Goal: Navigation & Orientation: Find specific page/section

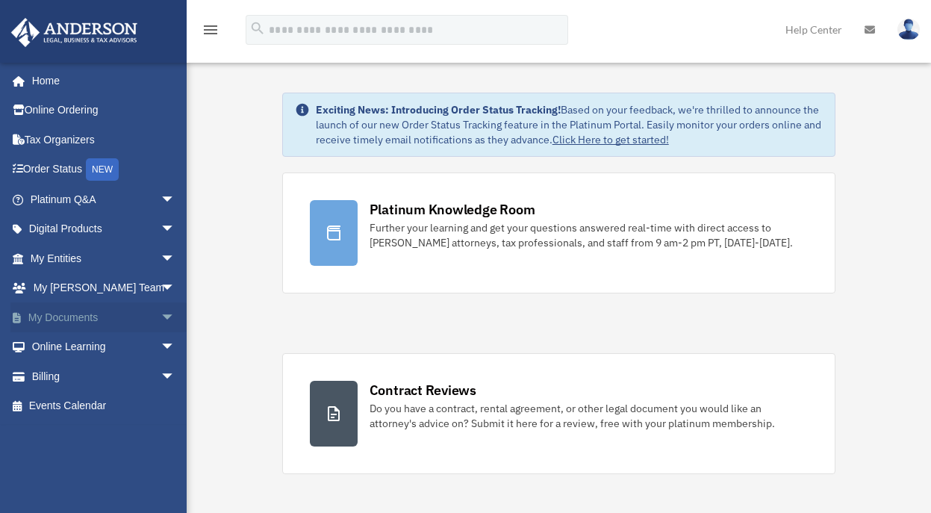
click at [161, 316] on span "arrow_drop_down" at bounding box center [176, 317] width 30 height 31
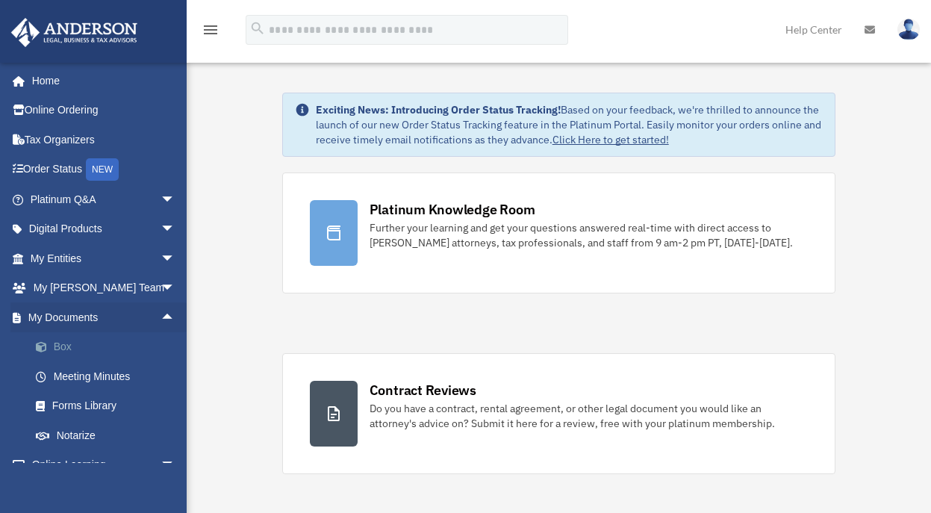
click at [96, 339] on link "Box" at bounding box center [109, 347] width 177 height 30
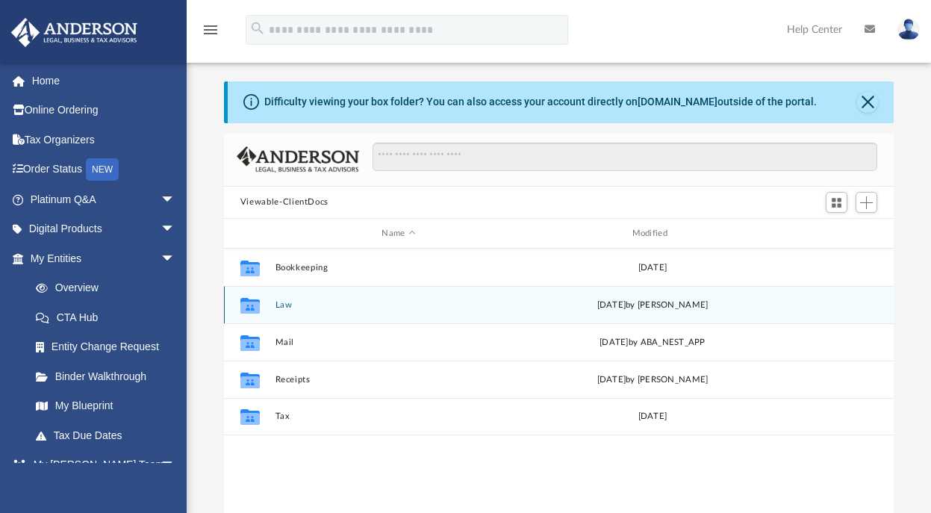
scroll to position [6, 0]
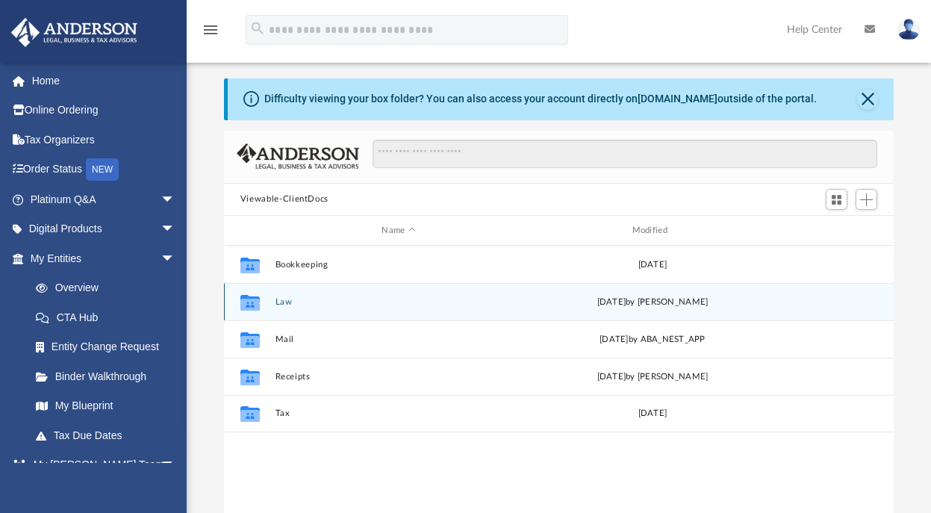
click at [287, 299] on button "Law" at bounding box center [398, 302] width 247 height 10
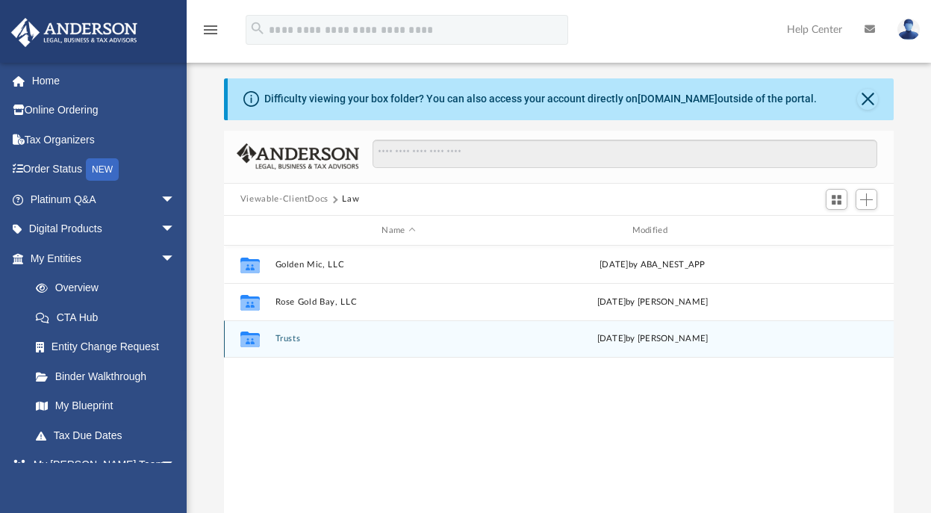
click at [293, 337] on button "Trusts" at bounding box center [398, 339] width 247 height 10
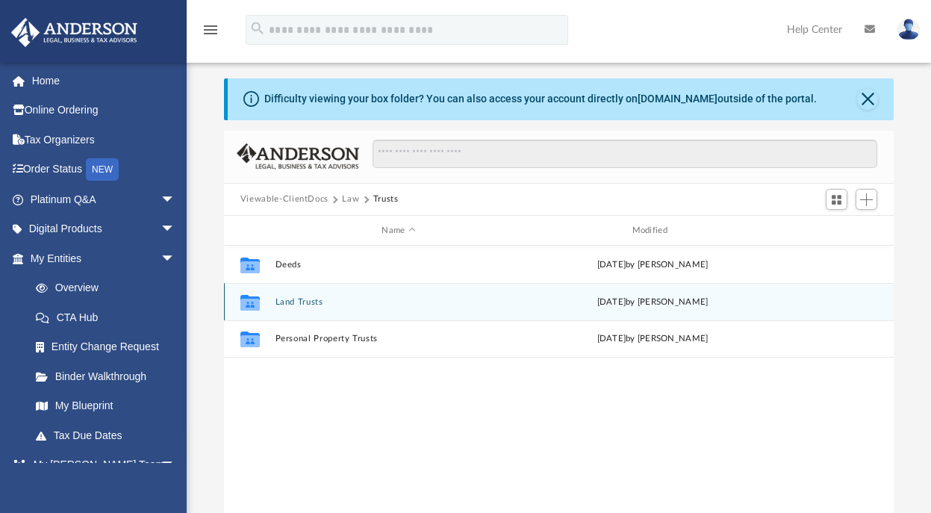
click at [293, 302] on button "Land Trusts" at bounding box center [398, 302] width 247 height 10
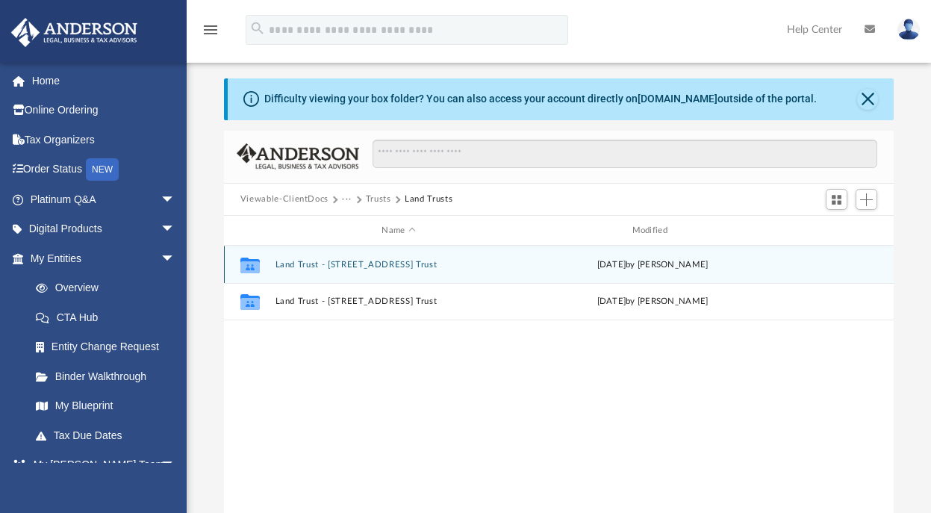
click at [336, 264] on button "Land Trust - 217 N Spring Branch Trl Trust" at bounding box center [398, 265] width 247 height 10
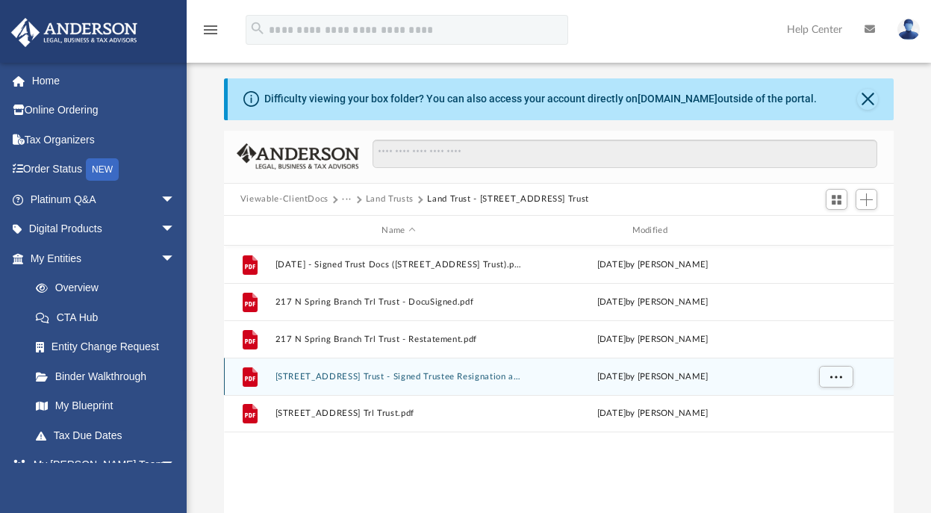
click at [353, 379] on button "217 N Spring Branch Trl Trust - Signed Trustee Resignation and Acceptance Lette…" at bounding box center [398, 377] width 247 height 10
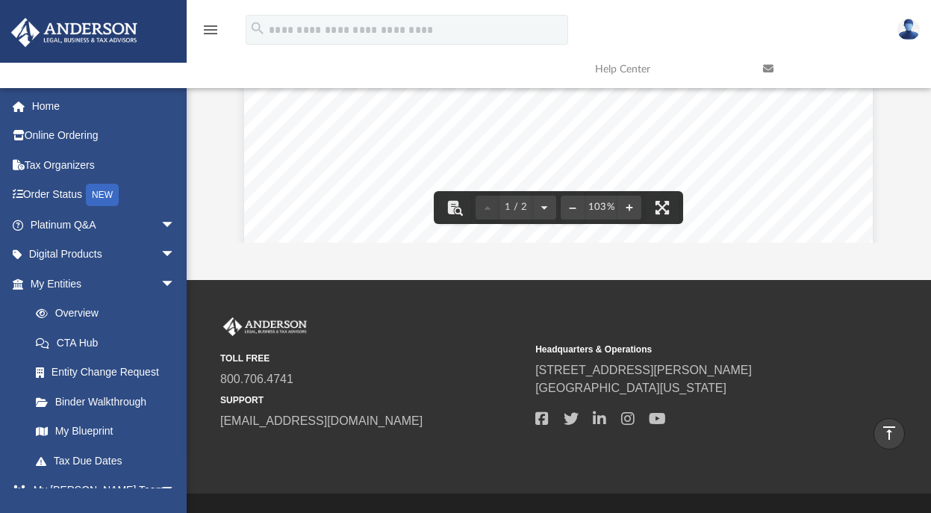
scroll to position [0, 0]
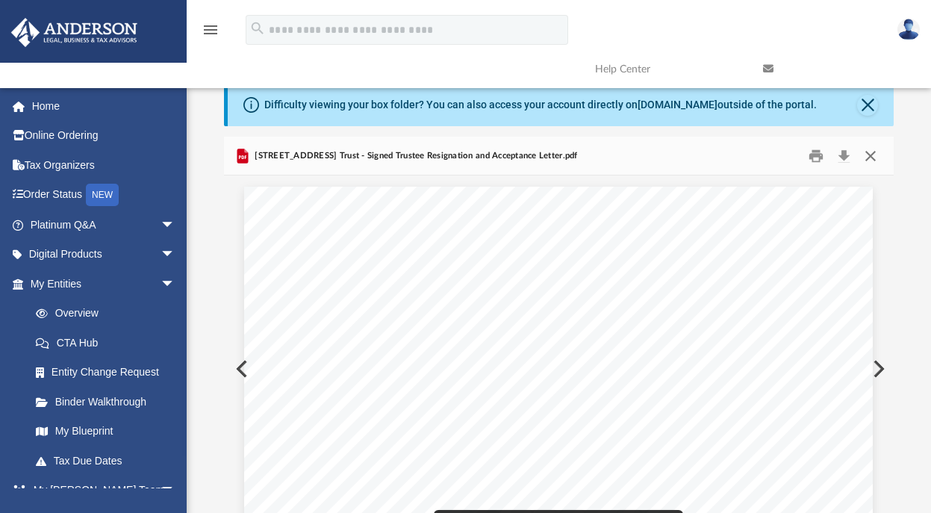
click at [873, 153] on button "Close" at bounding box center [870, 155] width 27 height 23
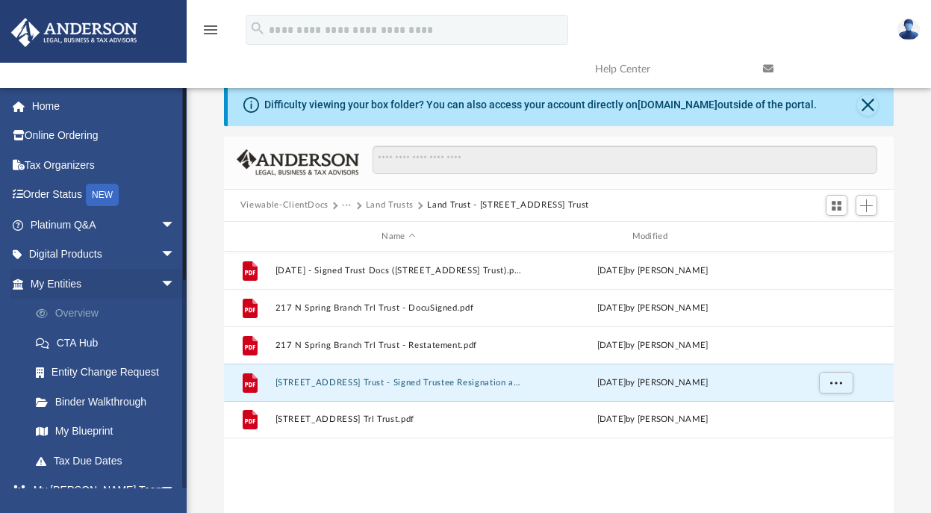
click at [82, 314] on link "Overview" at bounding box center [109, 314] width 177 height 30
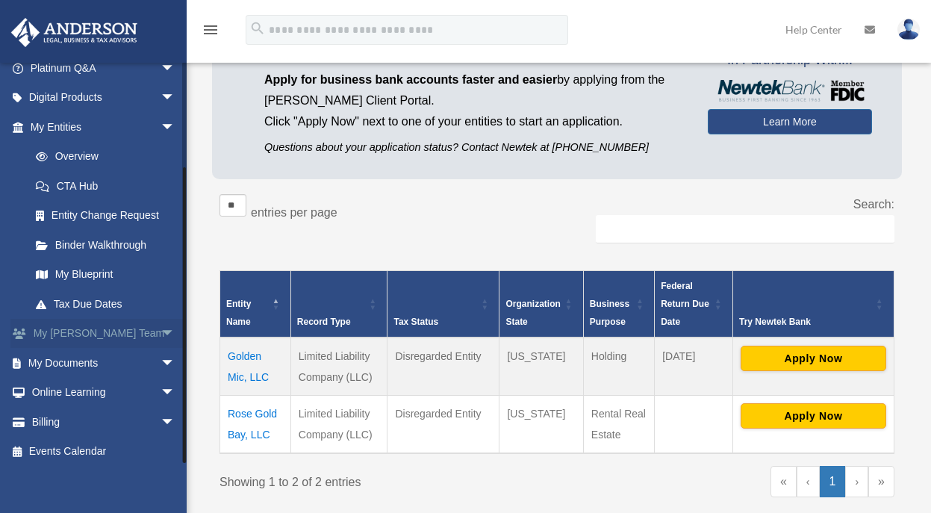
scroll to position [219, 0]
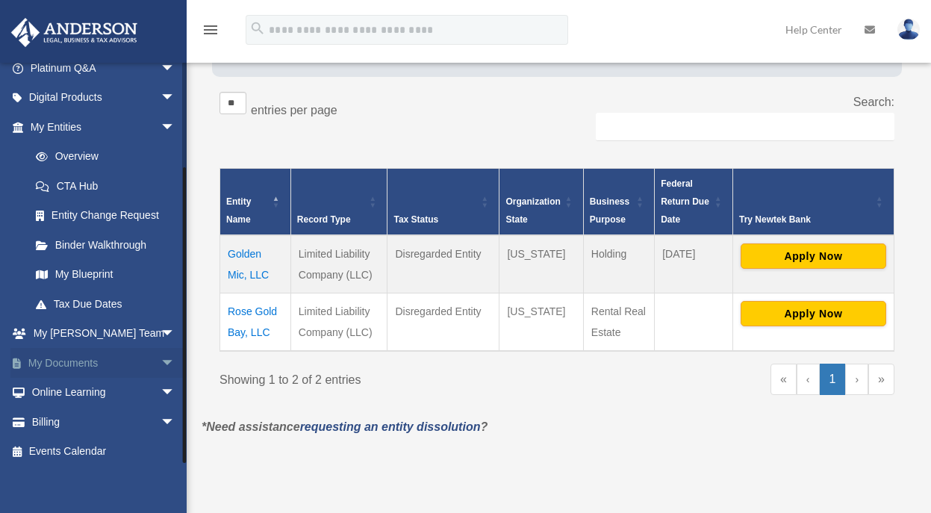
click at [161, 356] on span "arrow_drop_down" at bounding box center [176, 363] width 30 height 31
click at [69, 387] on link "Box" at bounding box center [109, 393] width 177 height 30
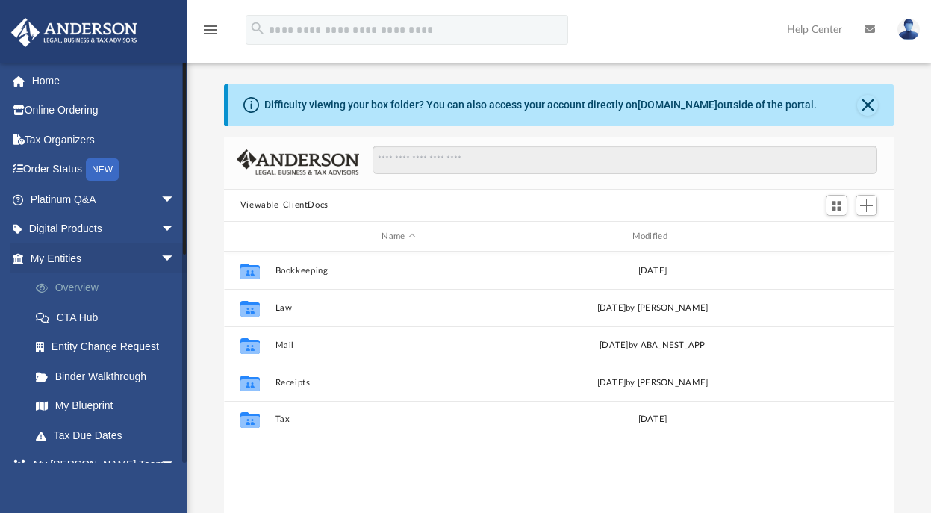
click at [83, 287] on link "Overview" at bounding box center [109, 288] width 177 height 30
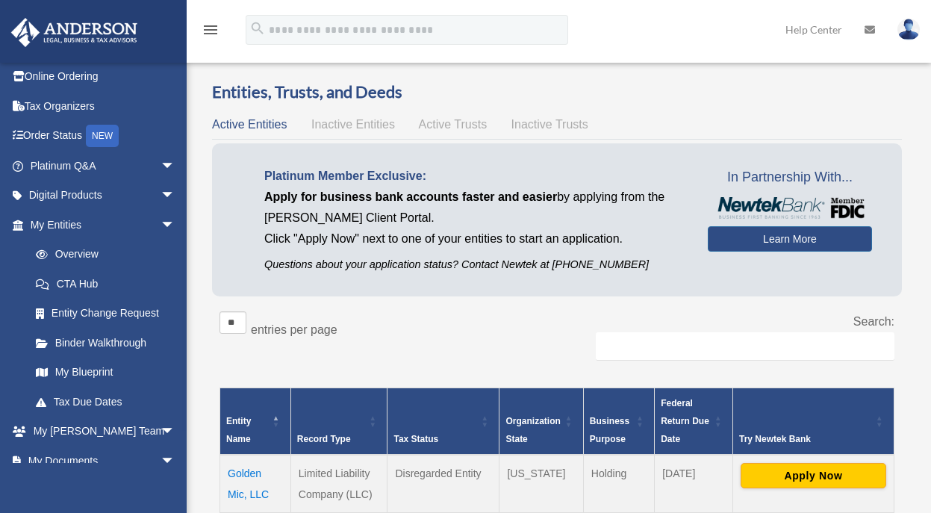
scroll to position [164, 0]
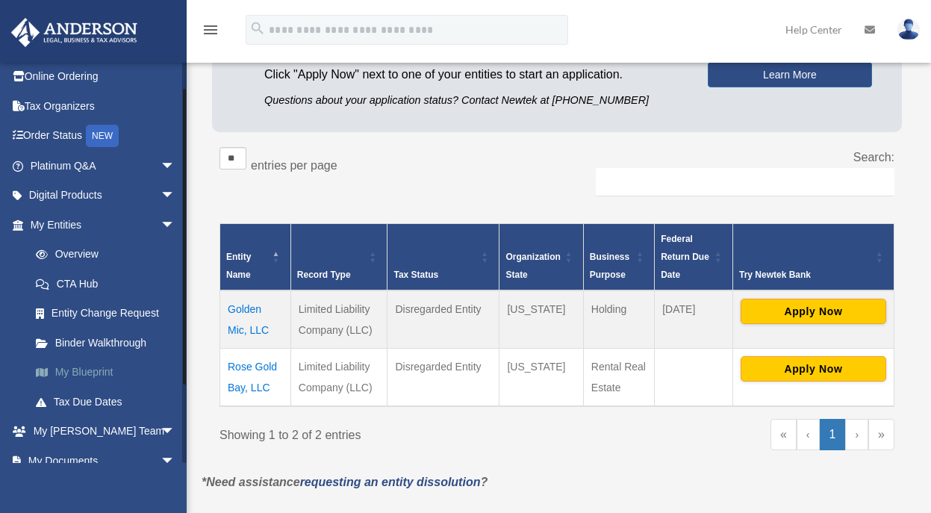
click at [95, 365] on link "My Blueprint" at bounding box center [109, 373] width 177 height 30
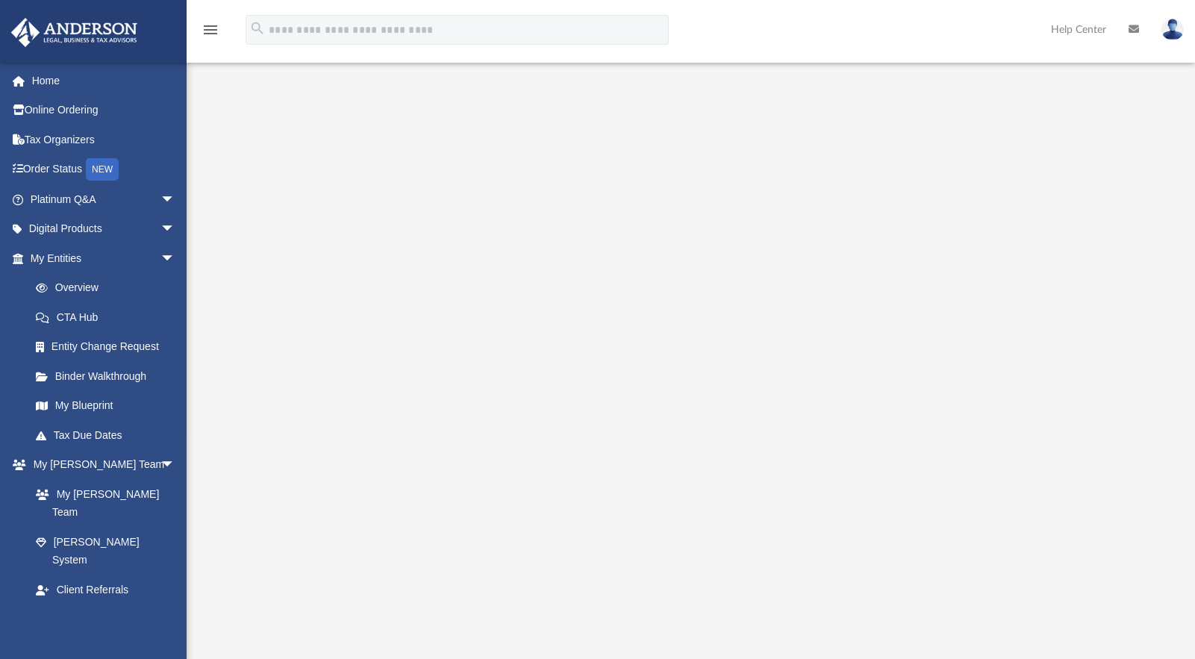
click at [930, 4] on link at bounding box center [1134, 29] width 33 height 59
